Goal: Information Seeking & Learning: Learn about a topic

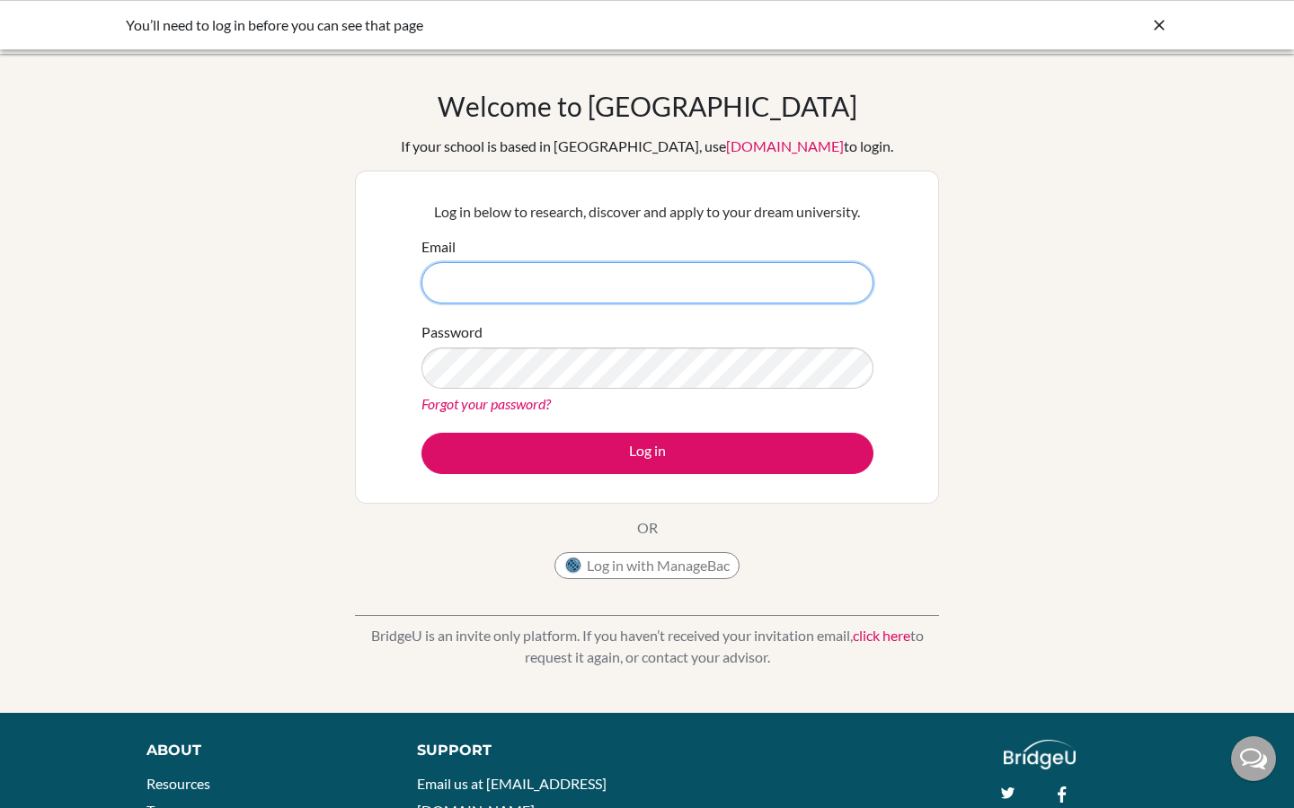
type input "[EMAIL_ADDRESS][DOMAIN_NAME]"
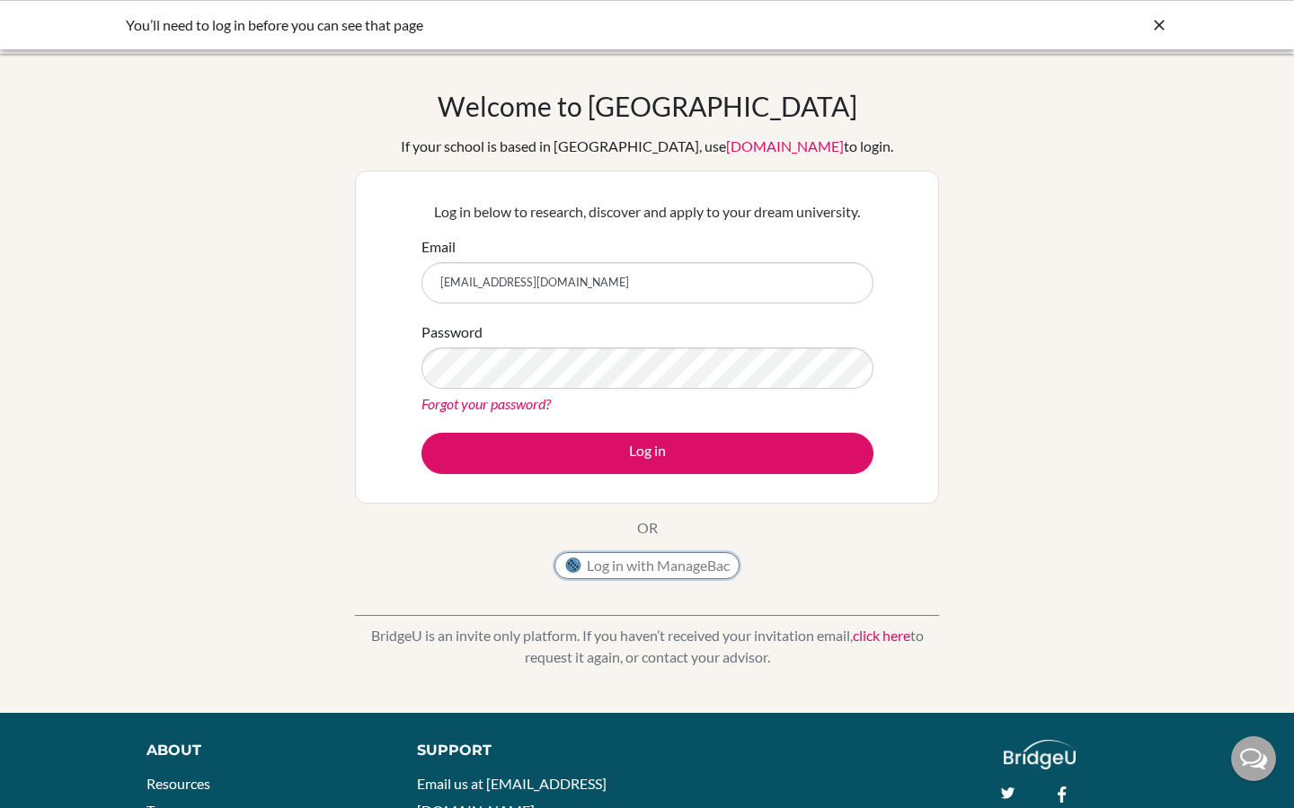
click at [661, 566] on button "Log in with ManageBac" at bounding box center [646, 565] width 185 height 27
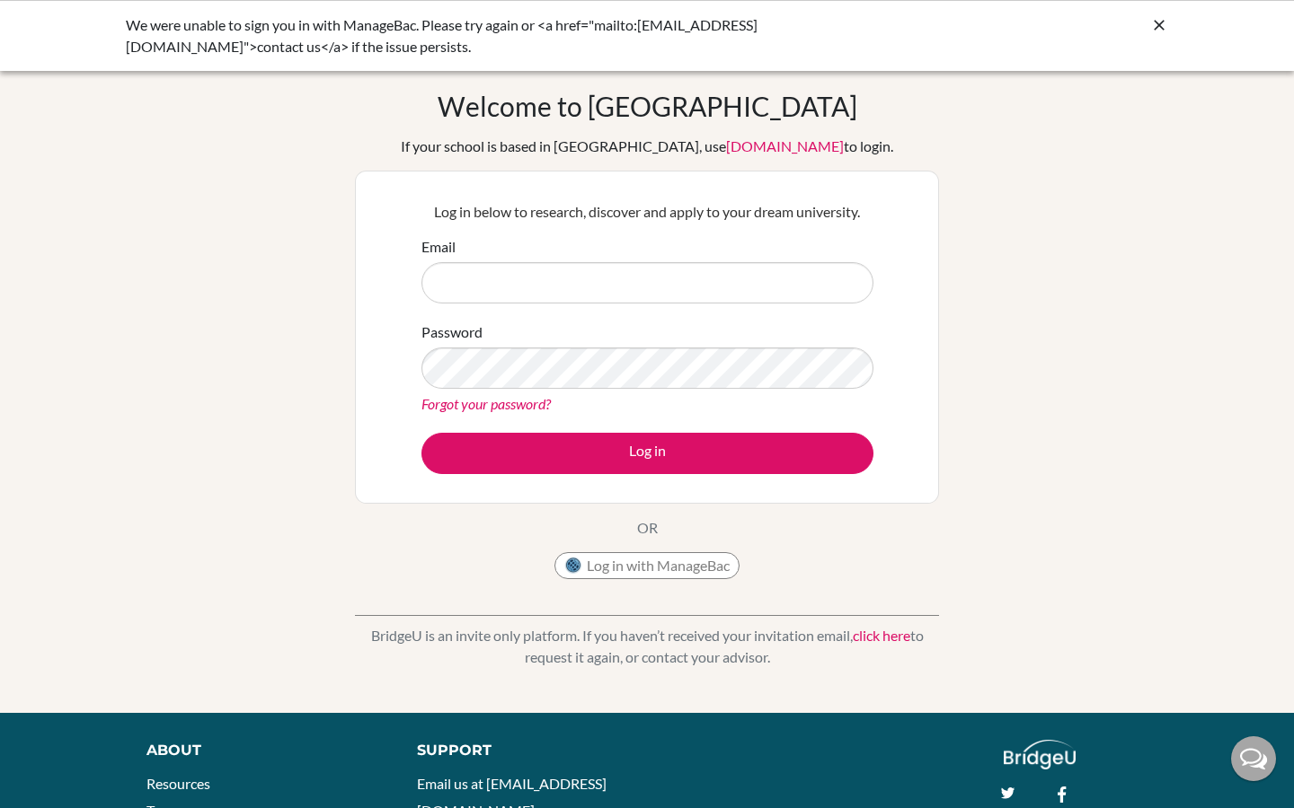
type input "[EMAIL_ADDRESS][DOMAIN_NAME]"
click at [662, 565] on button "Log in with ManageBac" at bounding box center [646, 565] width 185 height 27
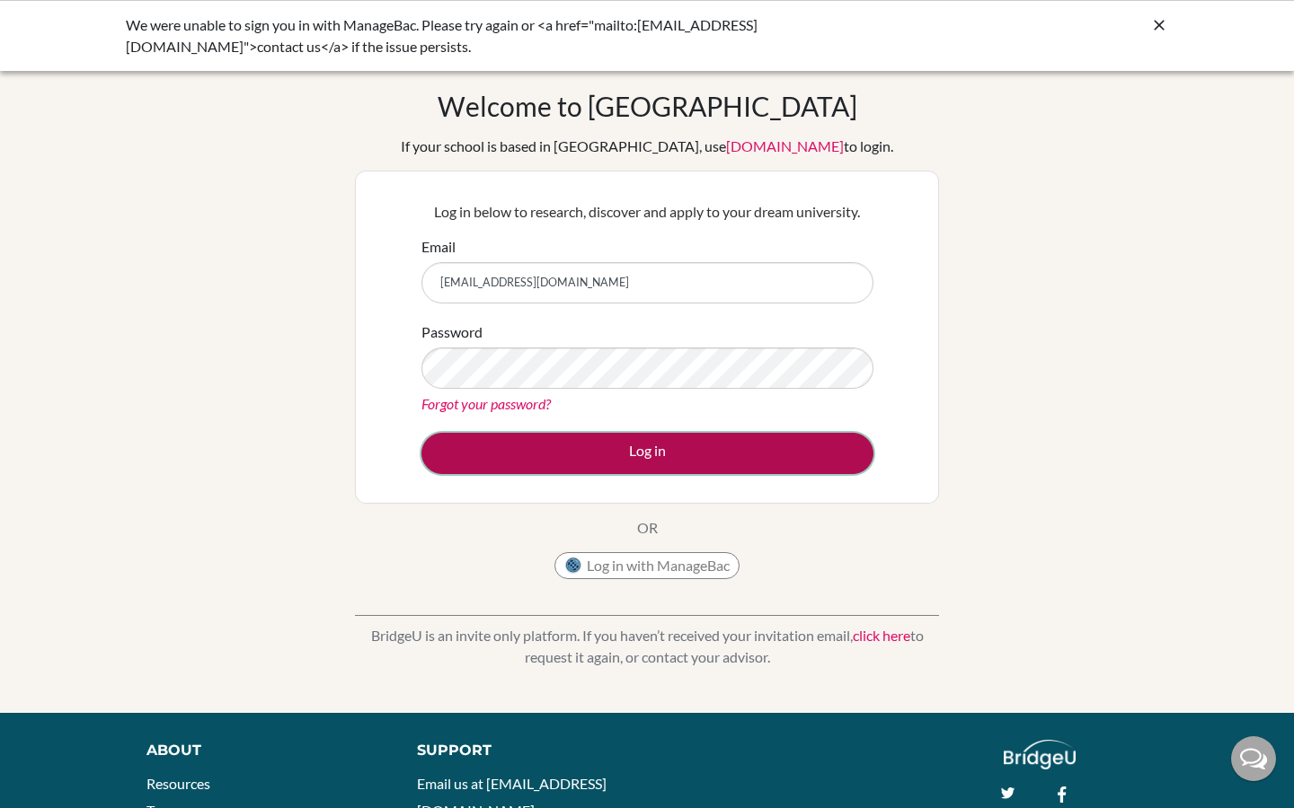
click at [653, 451] on button "Log in" at bounding box center [647, 453] width 452 height 41
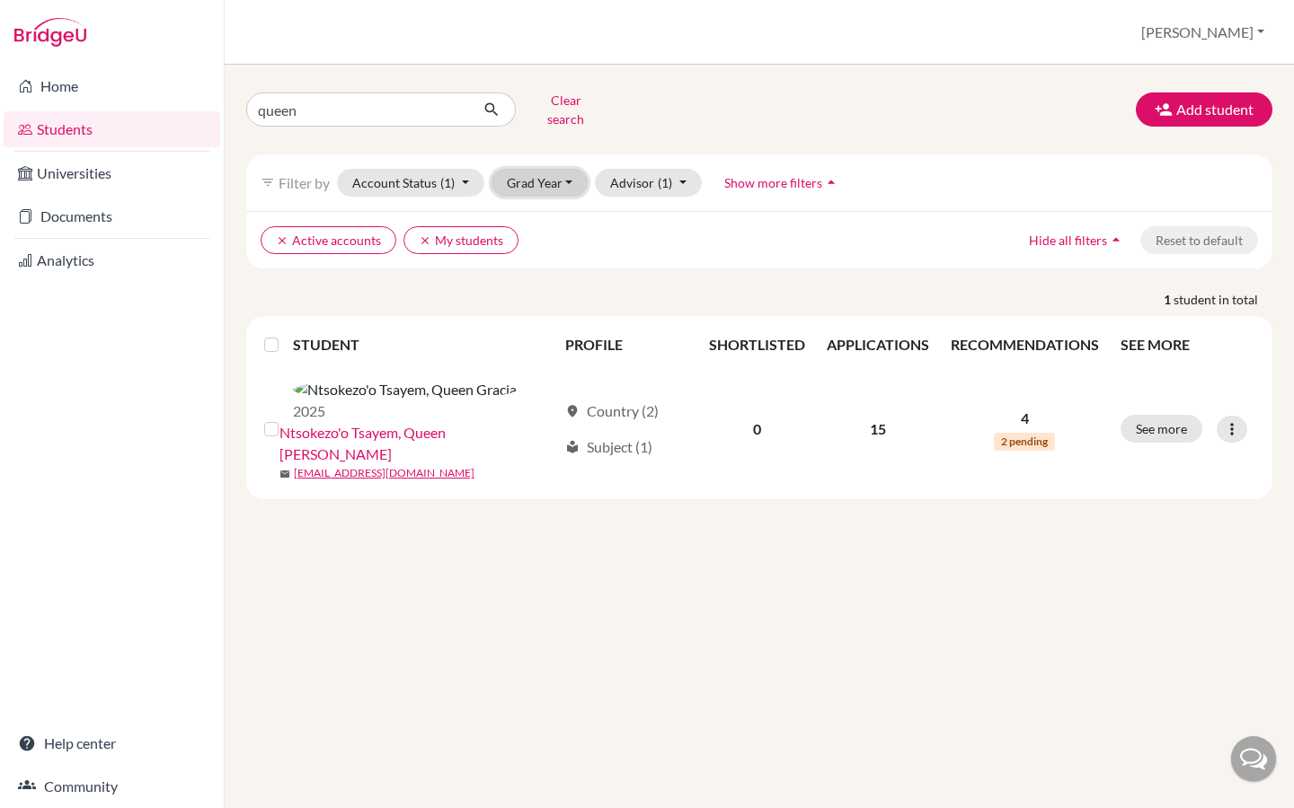
click at [573, 169] on button "Grad Year" at bounding box center [539, 183] width 97 height 28
click at [537, 242] on span "2025" at bounding box center [530, 250] width 32 height 22
click at [559, 101] on button "Clear search" at bounding box center [566, 109] width 100 height 47
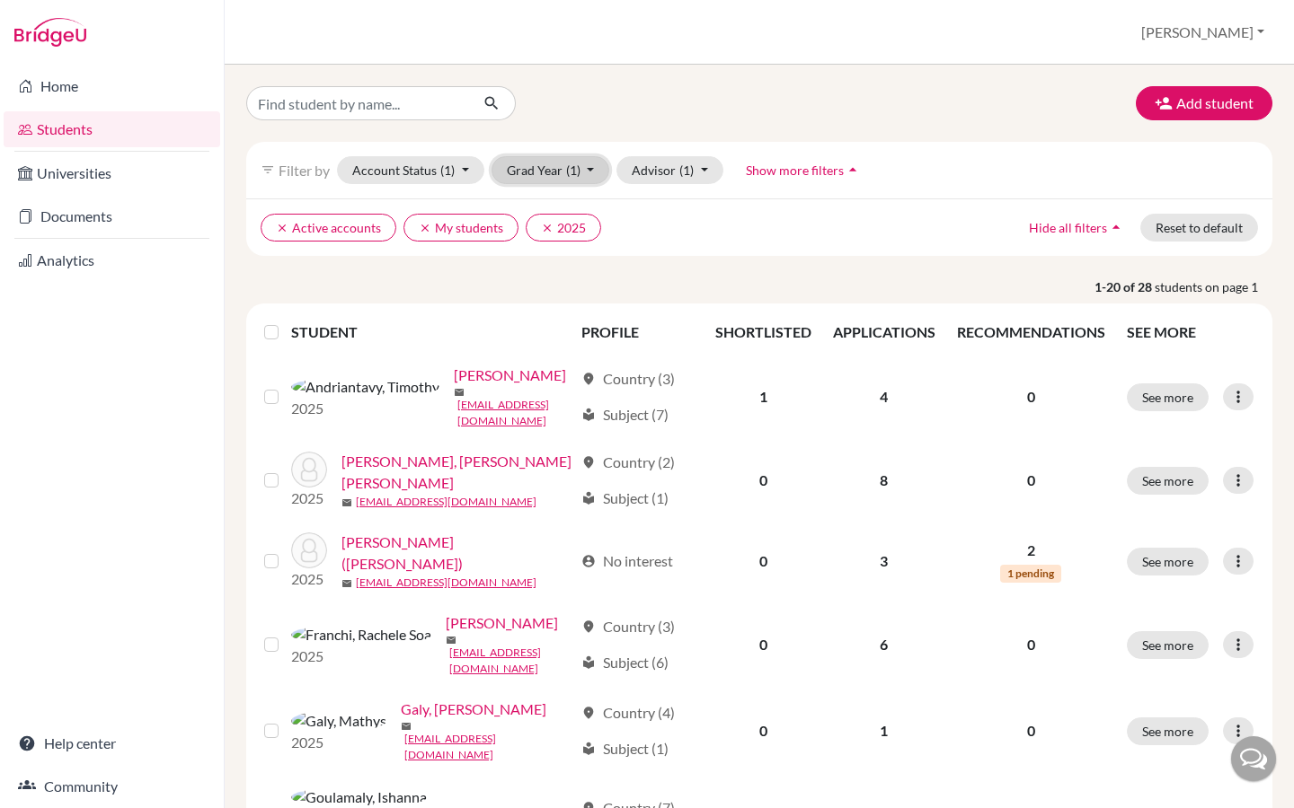
click at [569, 171] on span "(1)" at bounding box center [573, 170] width 14 height 15
click at [537, 237] on span "2025" at bounding box center [530, 237] width 32 height 22
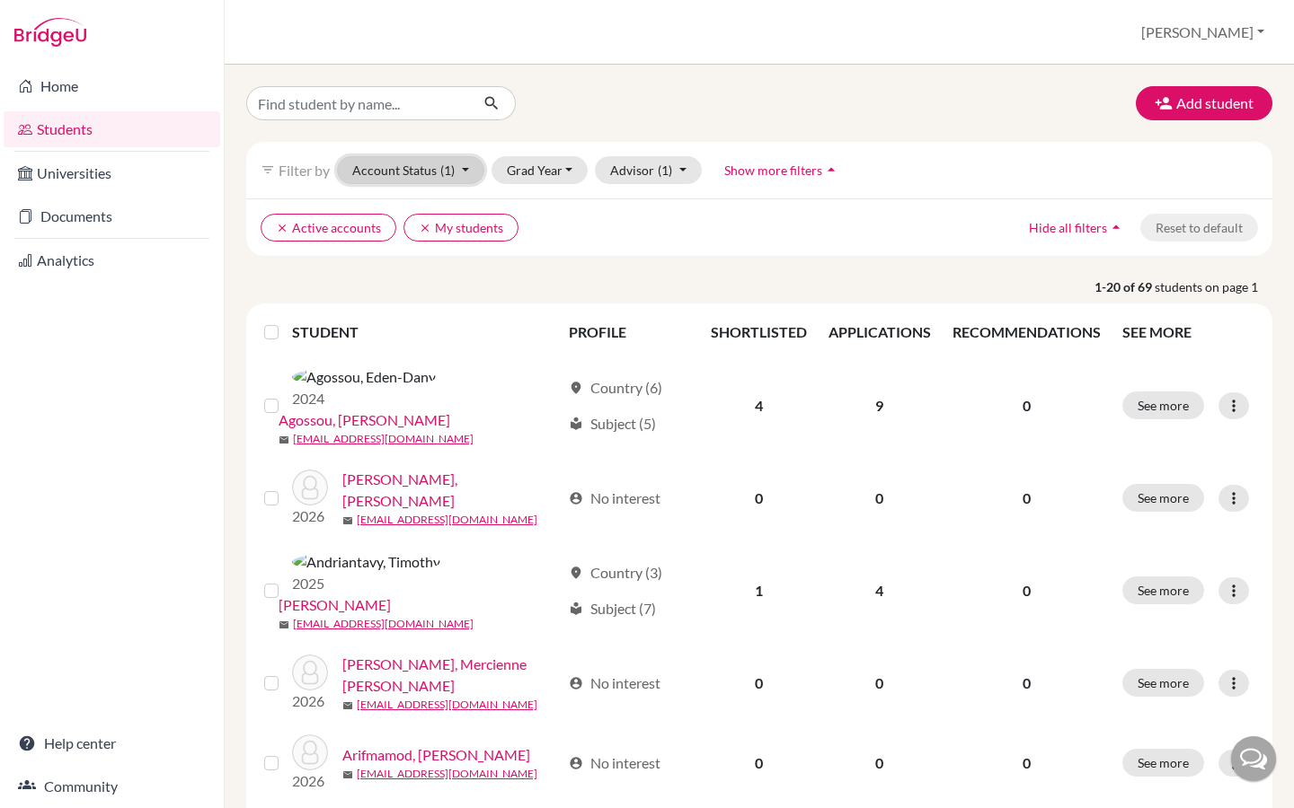
click at [459, 169] on button "Account Status (1)" at bounding box center [410, 170] width 147 height 28
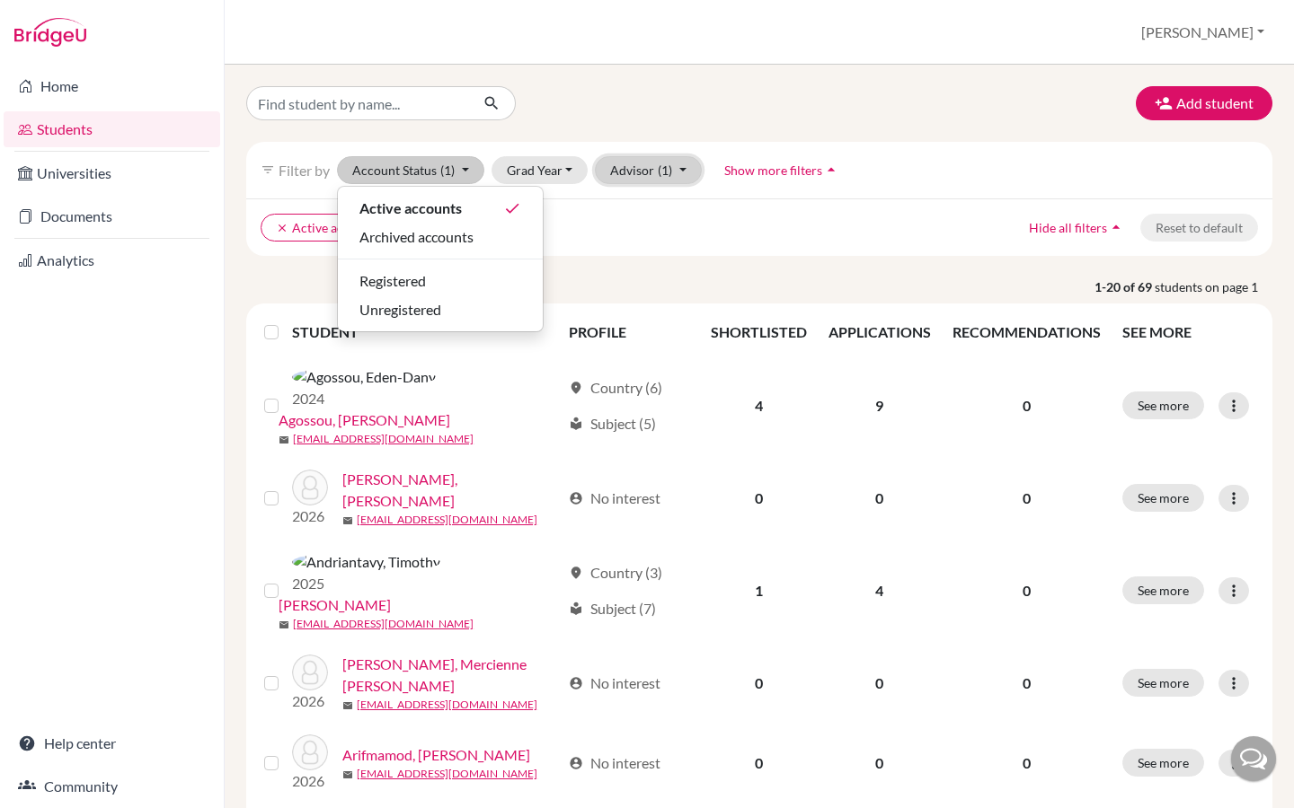
click at [662, 170] on span "(1)" at bounding box center [665, 170] width 14 height 15
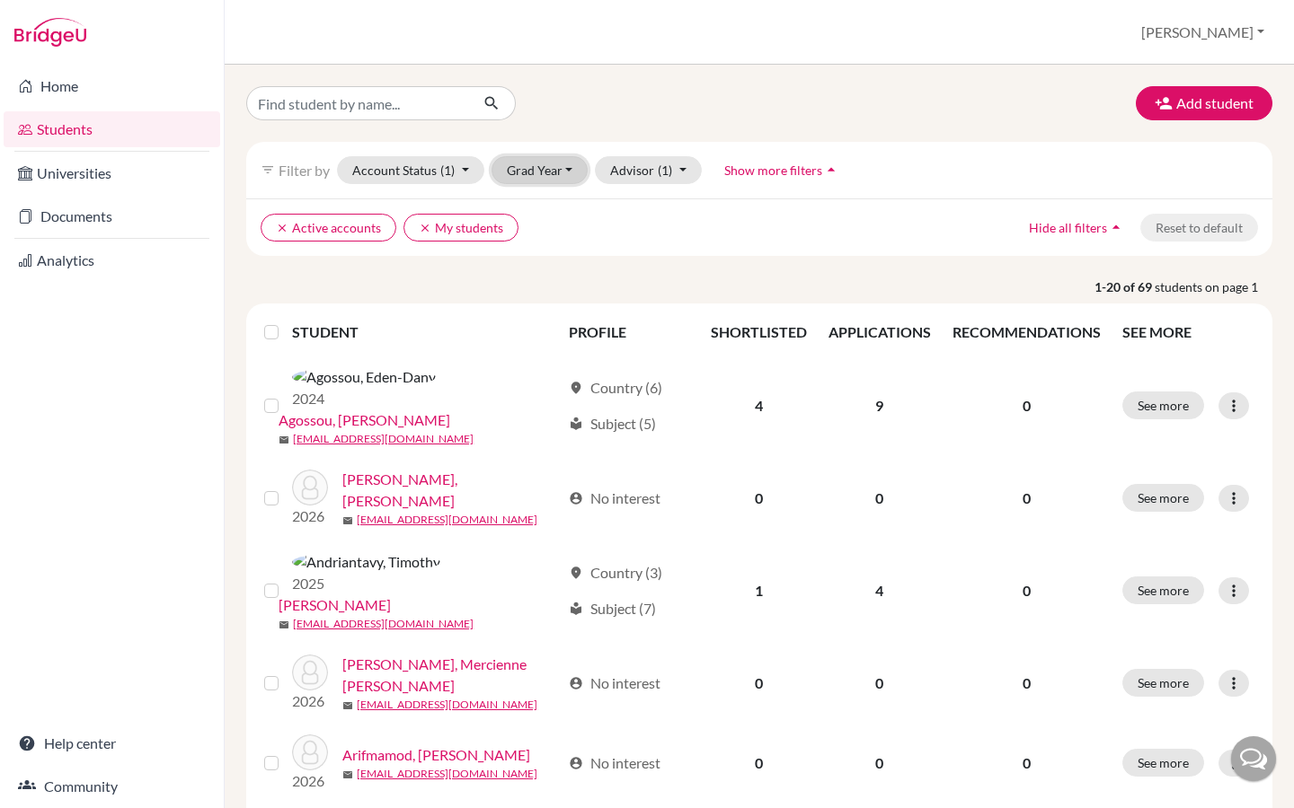
click at [561, 168] on button "Grad Year" at bounding box center [539, 170] width 97 height 28
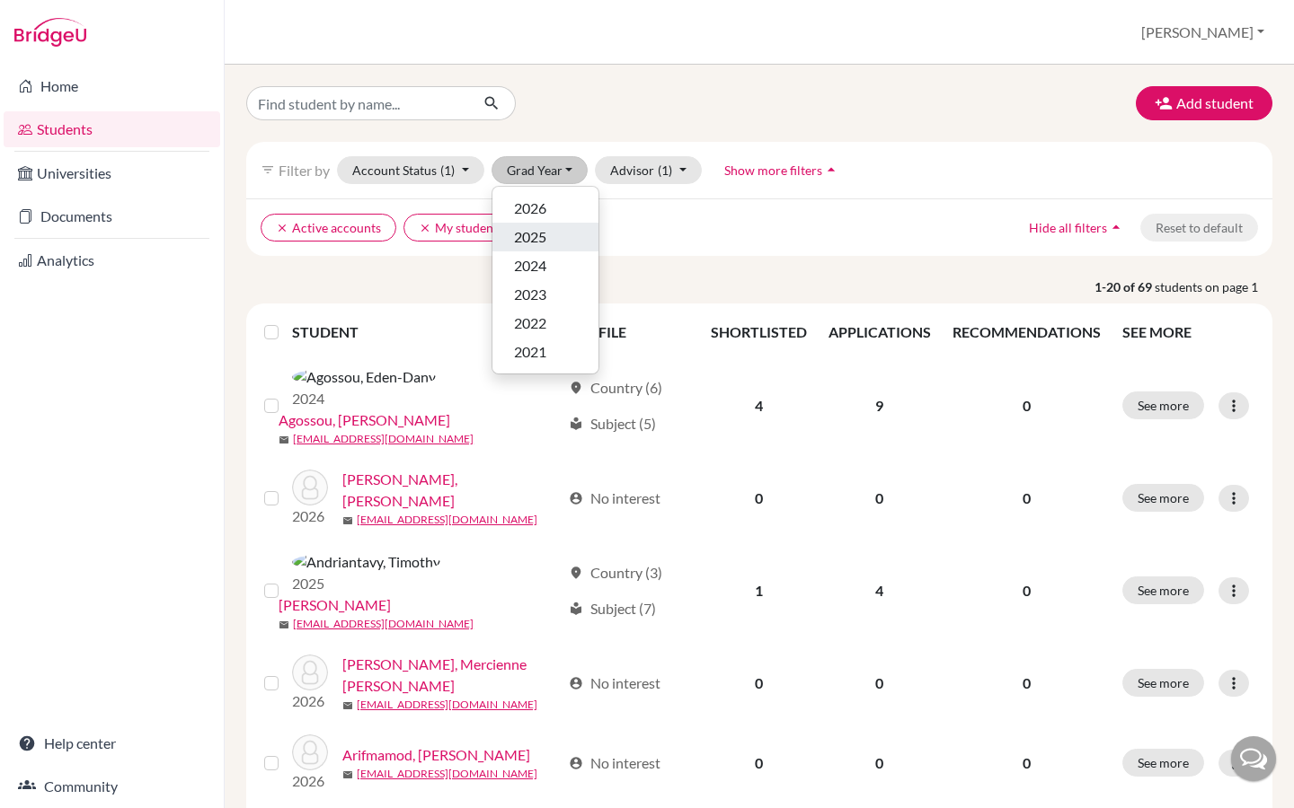
click at [534, 237] on span "2025" at bounding box center [530, 237] width 32 height 22
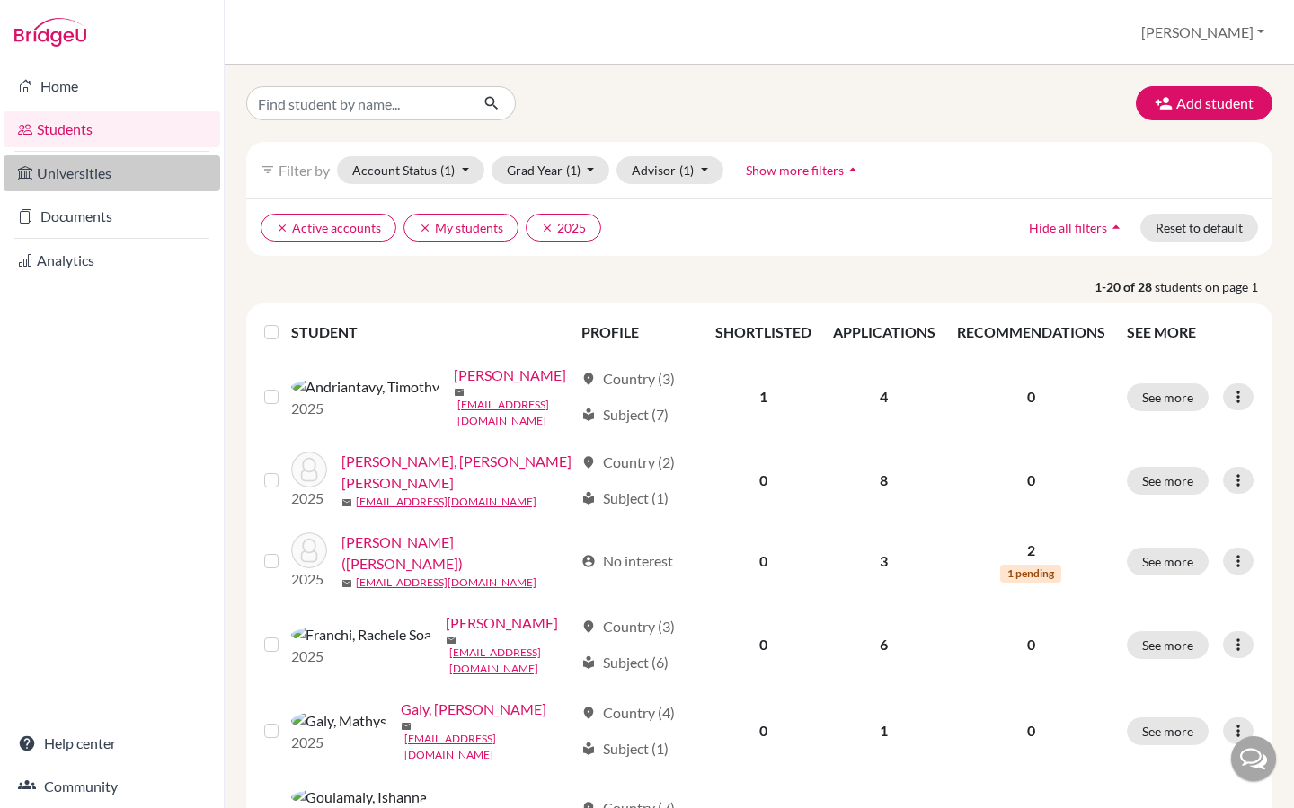
click at [49, 165] on link "Universities" at bounding box center [112, 173] width 216 height 36
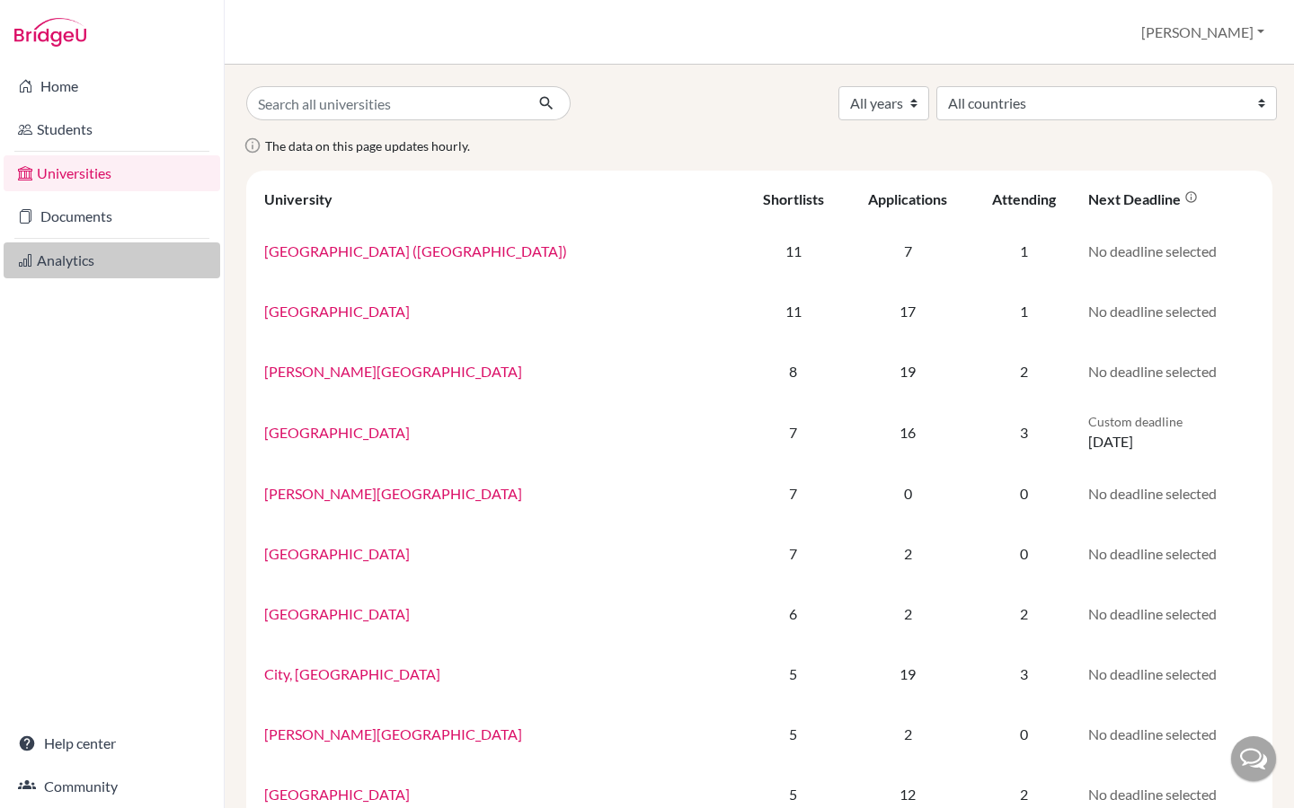
click at [64, 269] on link "Analytics" at bounding box center [112, 261] width 216 height 36
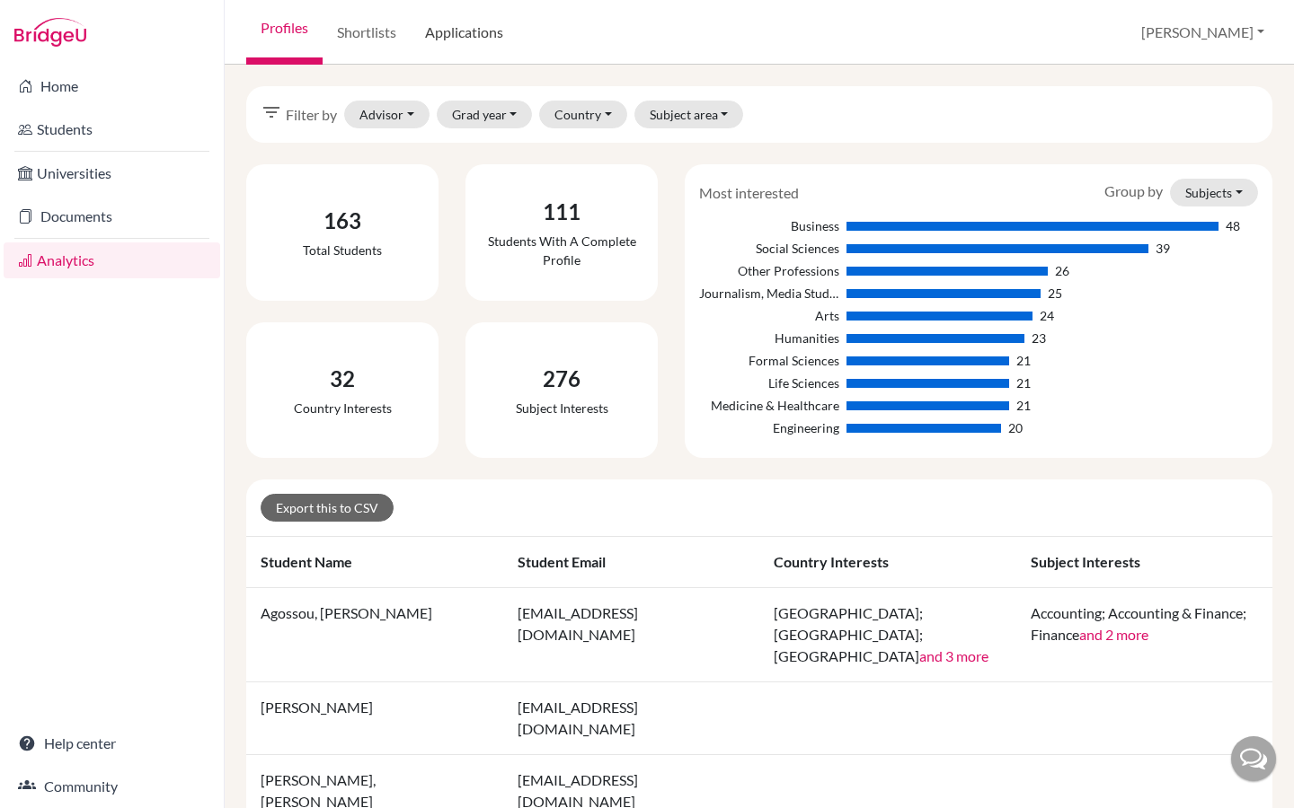
click at [483, 26] on link "Applications" at bounding box center [464, 32] width 107 height 65
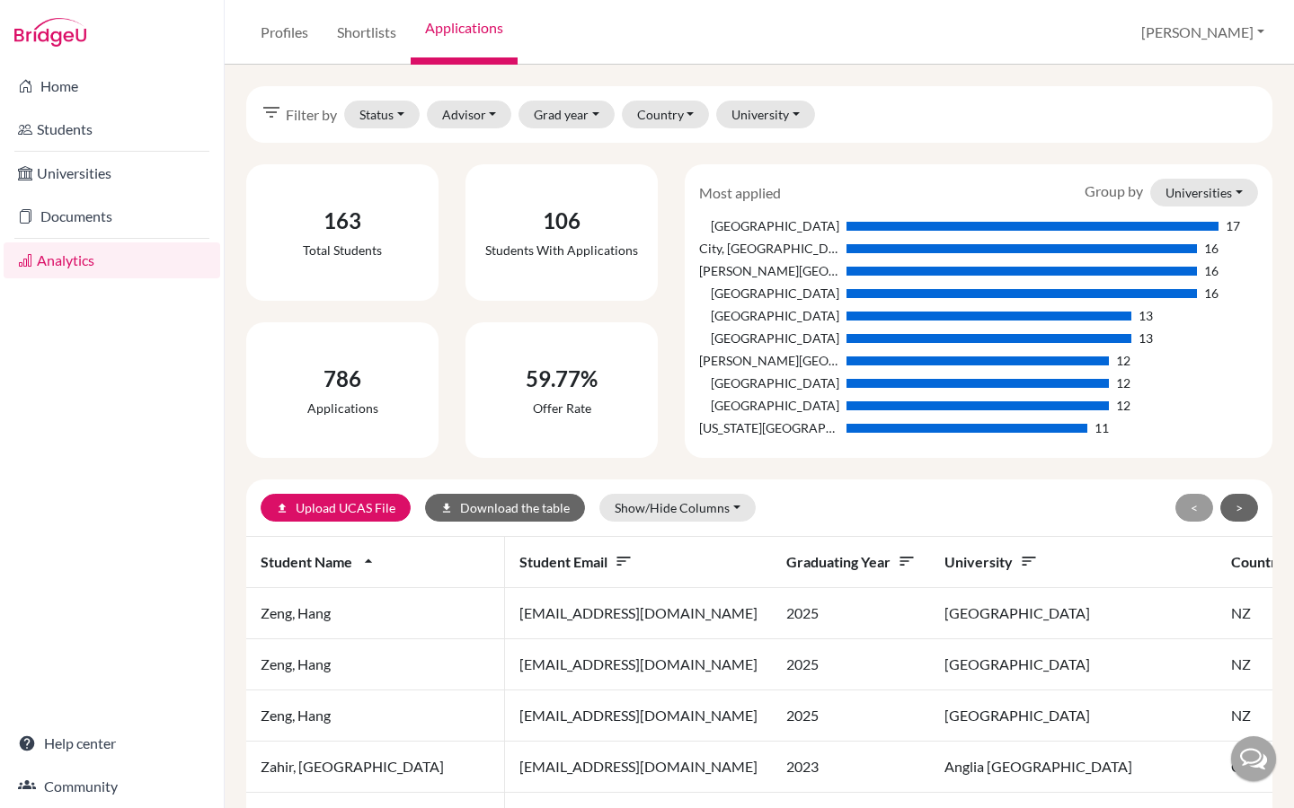
scroll to position [0, 137]
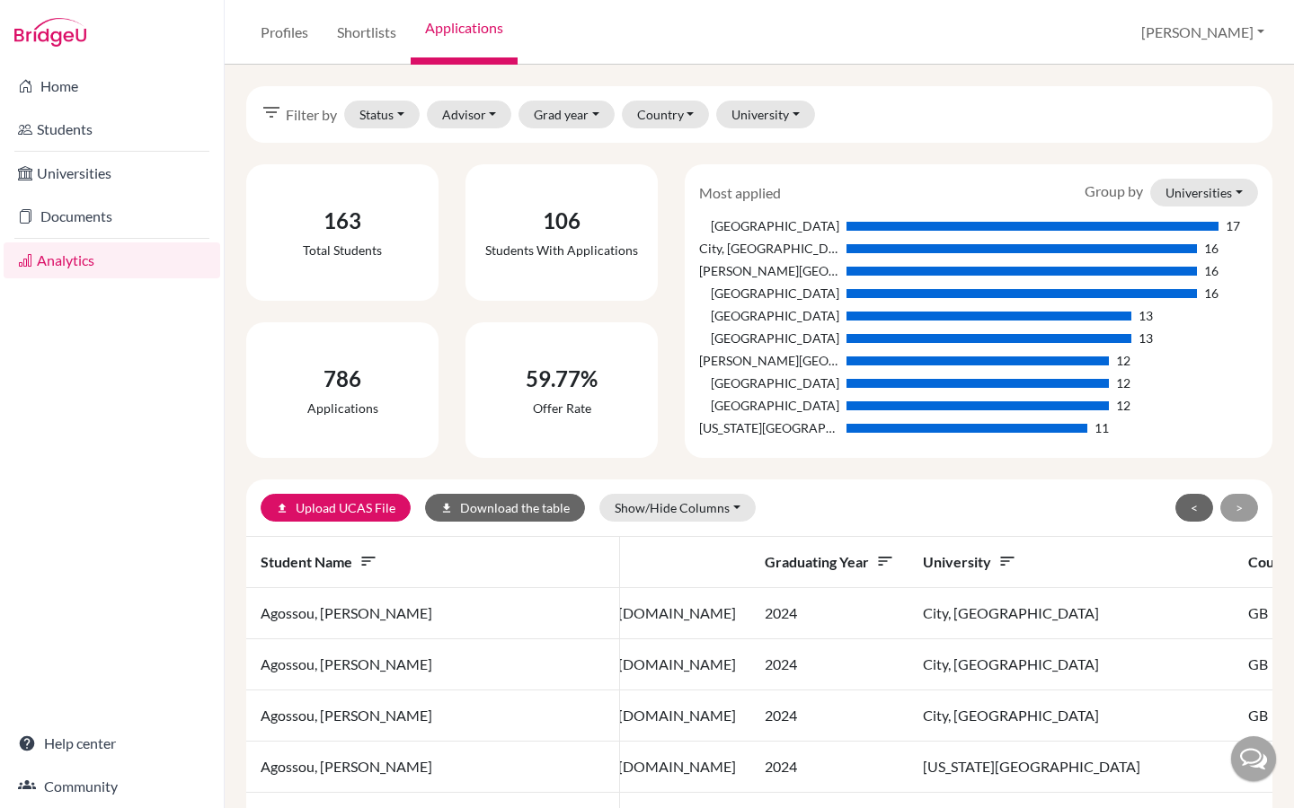
scroll to position [0, 119]
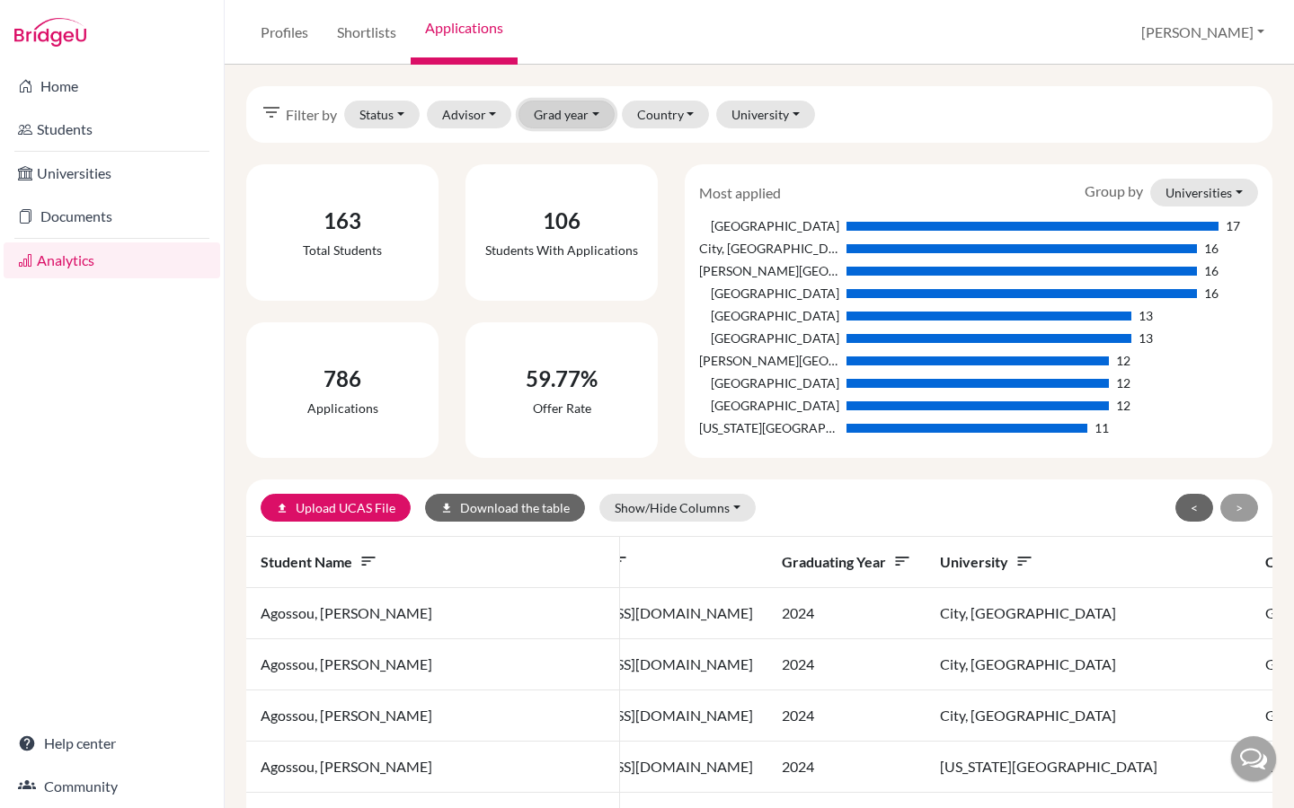
click at [603, 119] on button "Grad year" at bounding box center [566, 115] width 96 height 28
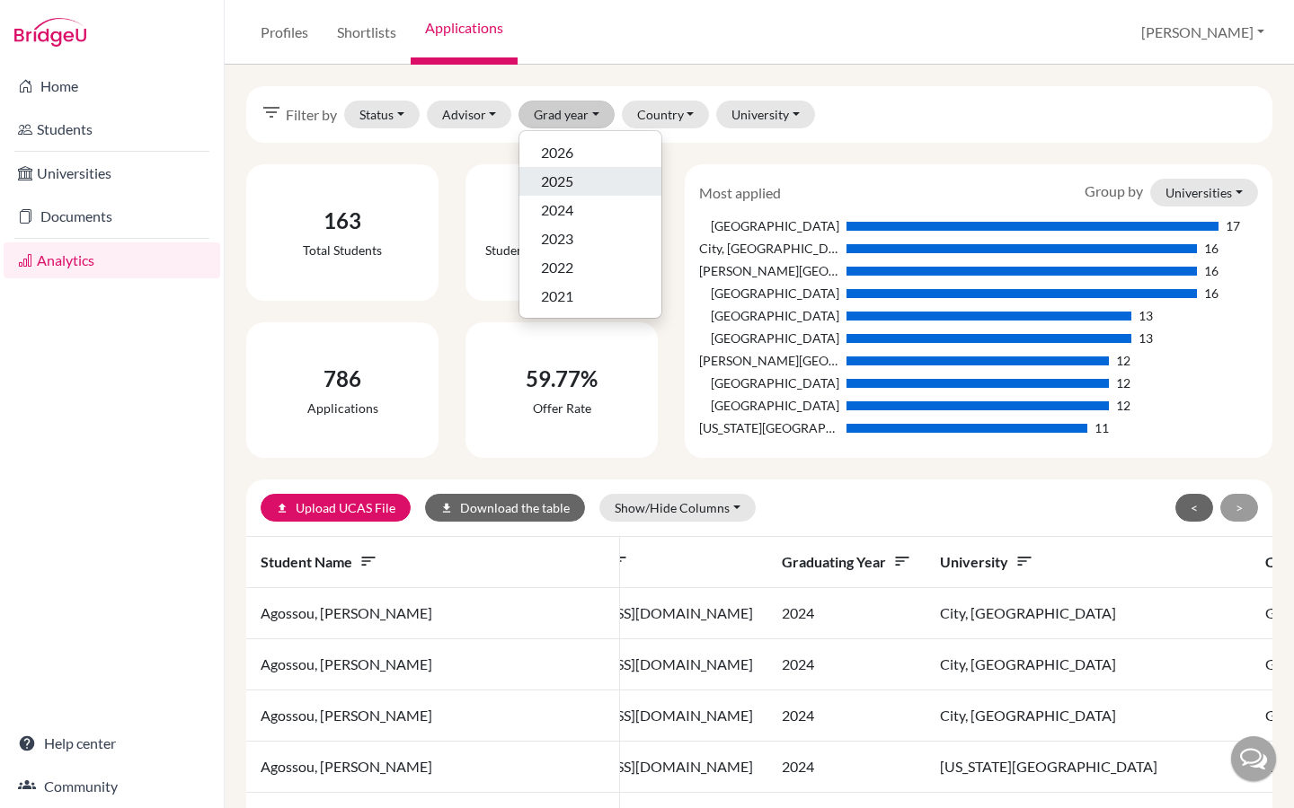
click at [590, 188] on div "2025" at bounding box center [590, 182] width 99 height 22
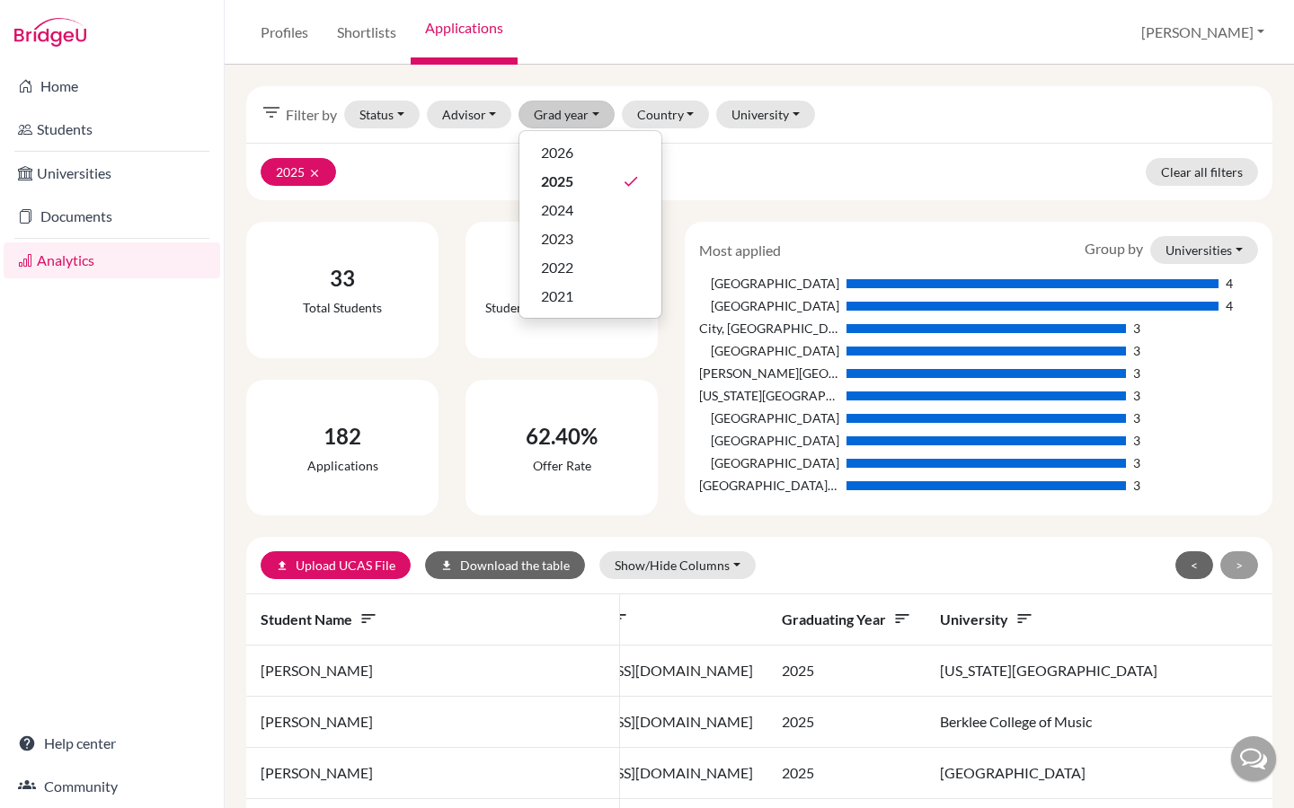
click at [962, 167] on div "2025 clear Clear all filters" at bounding box center [759, 171] width 1026 height 57
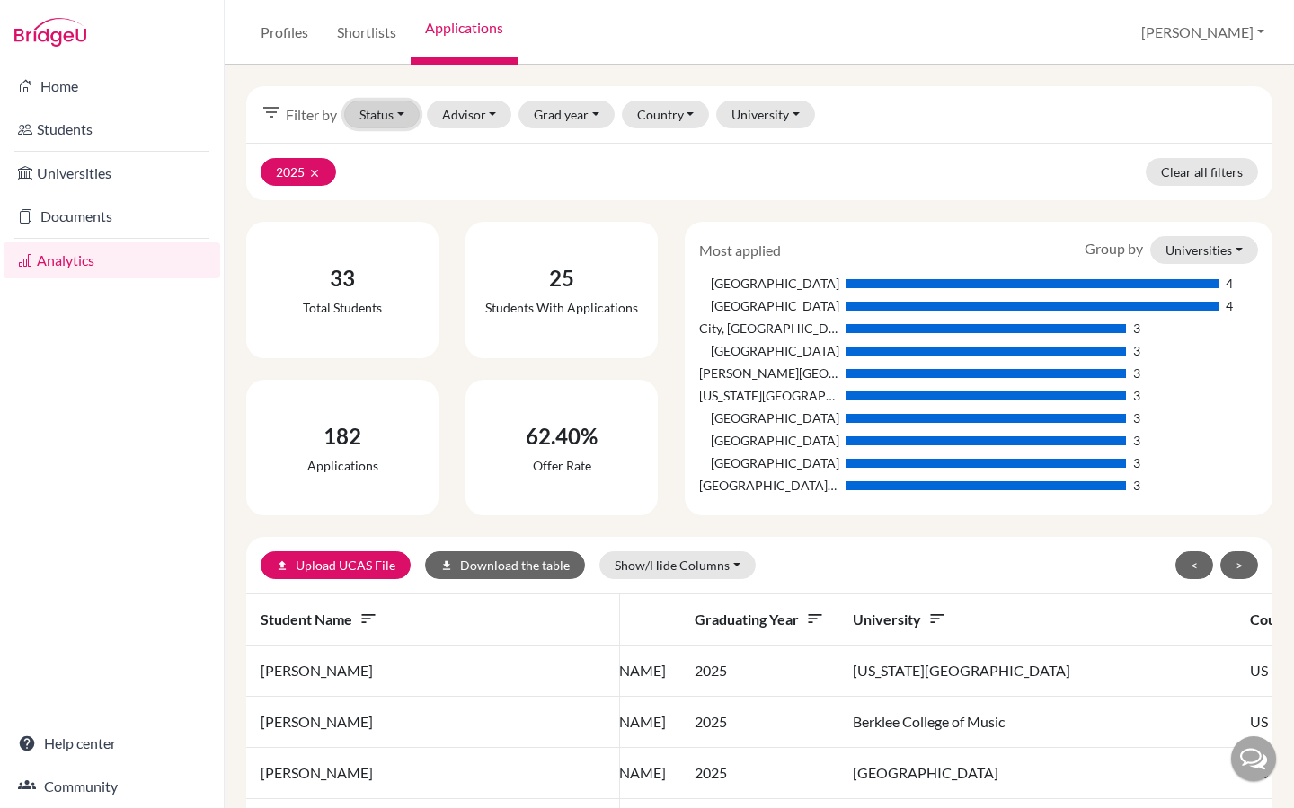
click at [404, 116] on button "Status" at bounding box center [381, 115] width 75 height 28
click at [405, 243] on span "Attending" at bounding box center [398, 239] width 63 height 22
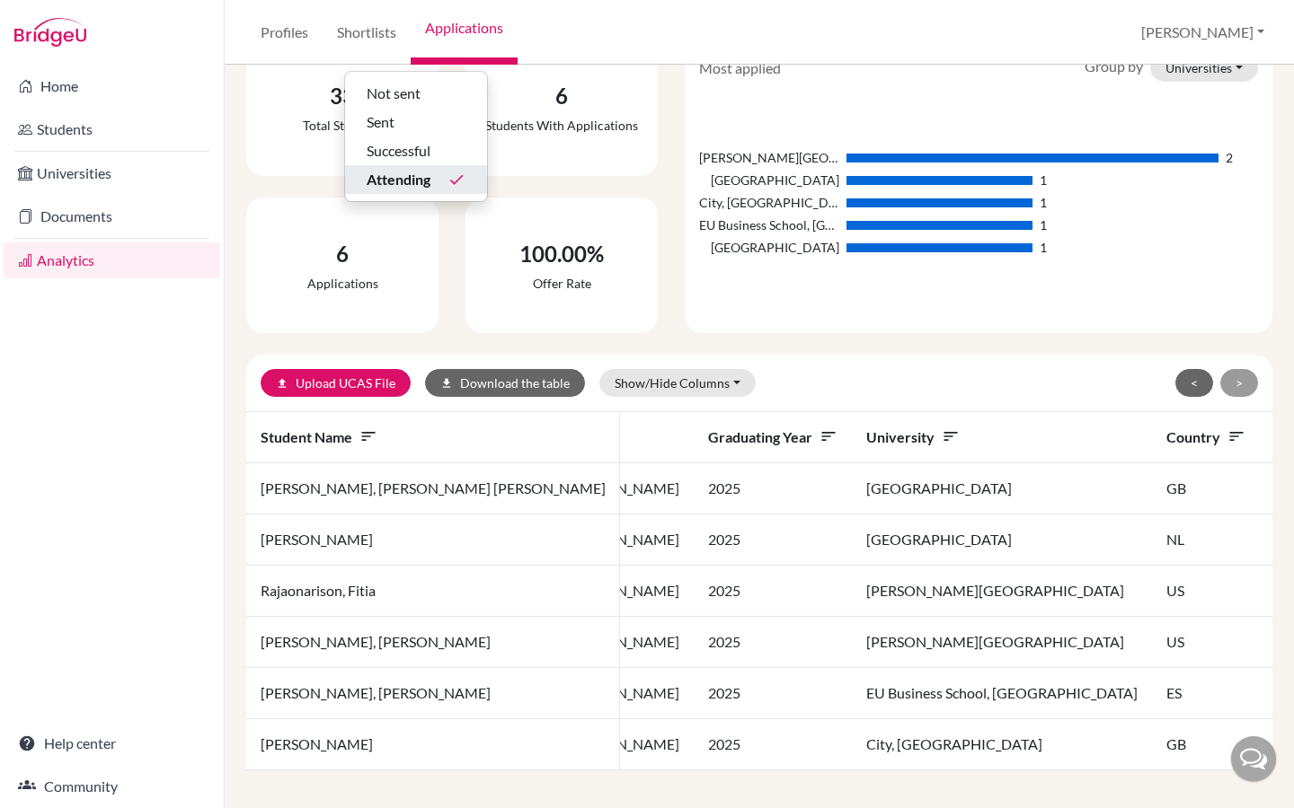
scroll to position [188, 0]
